Goal: Check status: Check status

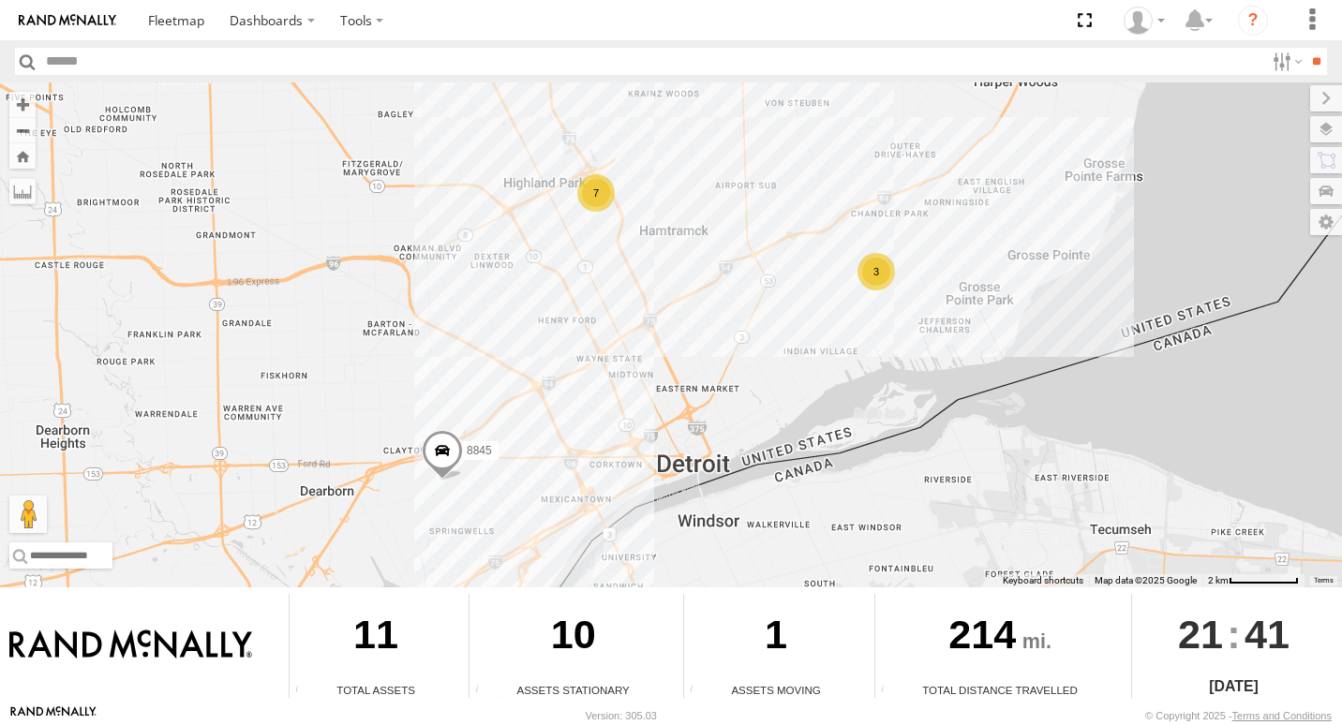
click at [875, 274] on div "3" at bounding box center [876, 271] width 37 height 37
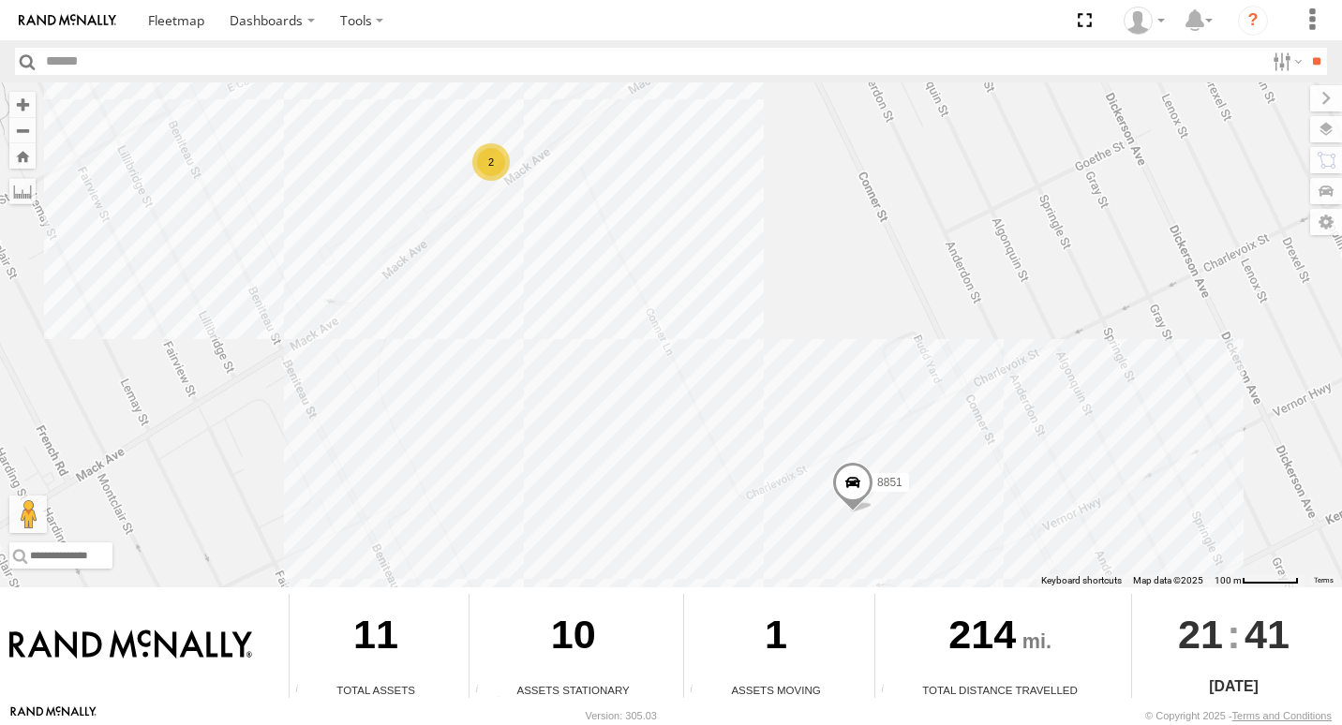
click at [486, 158] on div "2" at bounding box center [490, 161] width 37 height 37
